Goal: Find specific page/section

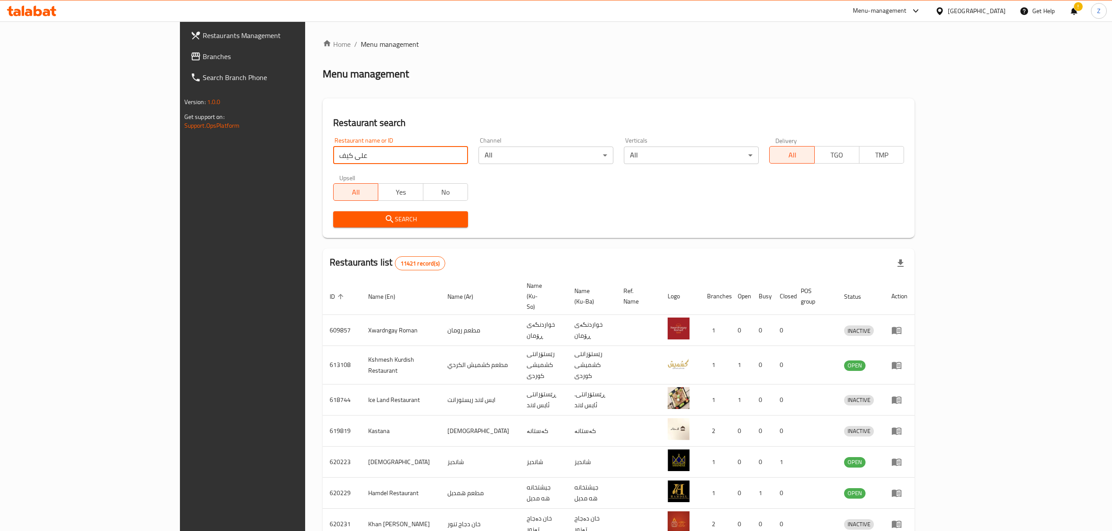
click button "Search" at bounding box center [400, 219] width 135 height 16
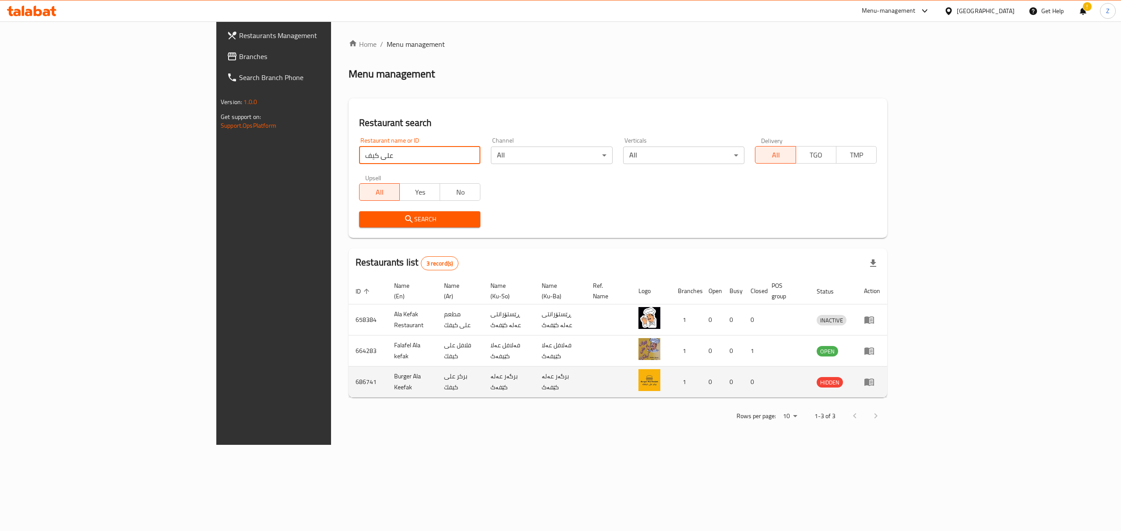
click at [387, 375] on td "Burger Ala Keefak" at bounding box center [412, 382] width 50 height 31
click at [387, 374] on td "Burger Ala Keefak" at bounding box center [412, 382] width 50 height 31
copy td "Burger Ala Keefak"
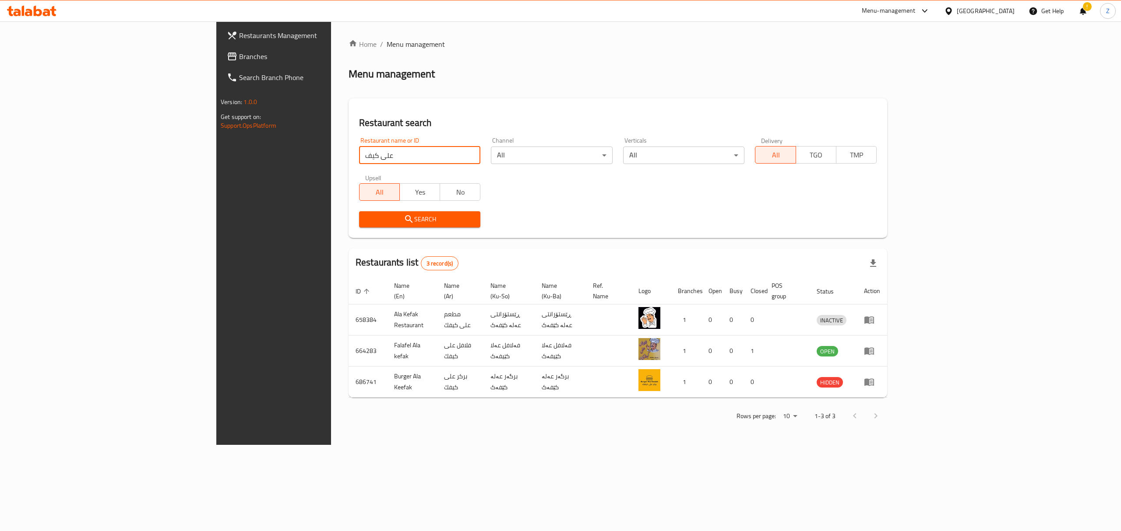
click at [359, 156] on input "على كيف" at bounding box center [419, 156] width 121 height 18
type input "[PERSON_NAME]"
click button "Search" at bounding box center [419, 219] width 121 height 16
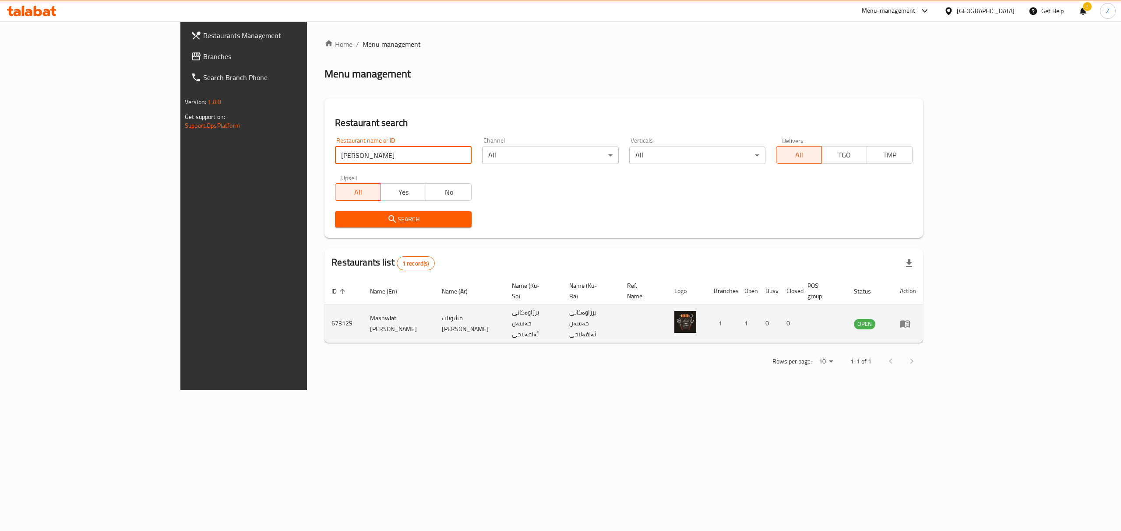
click at [363, 308] on td "Mashwiat [PERSON_NAME]" at bounding box center [398, 324] width 71 height 39
copy td "Mashwiat [PERSON_NAME]"
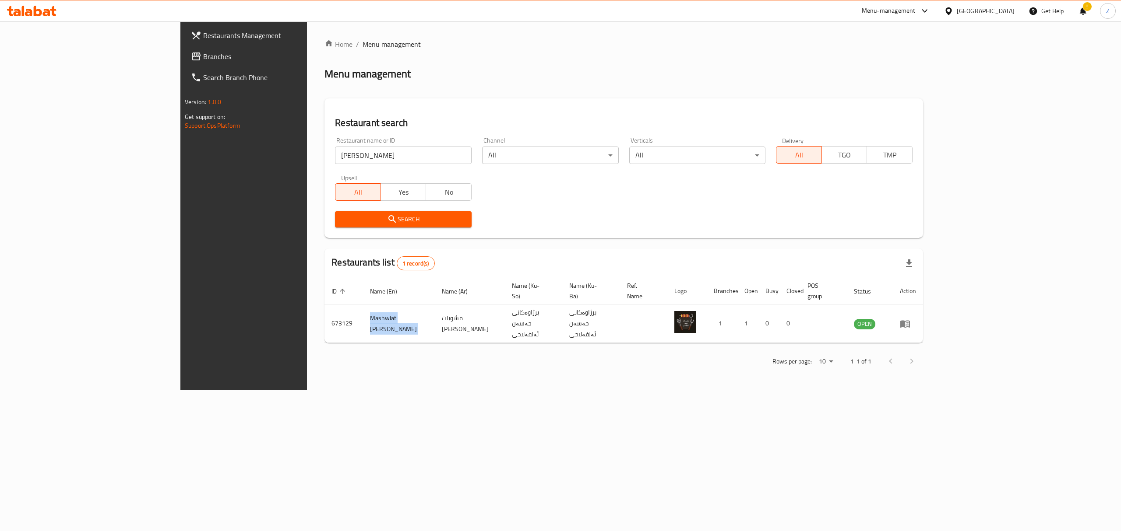
click at [335, 160] on input "[PERSON_NAME]" at bounding box center [403, 156] width 137 height 18
